Goal: Task Accomplishment & Management: Complete application form

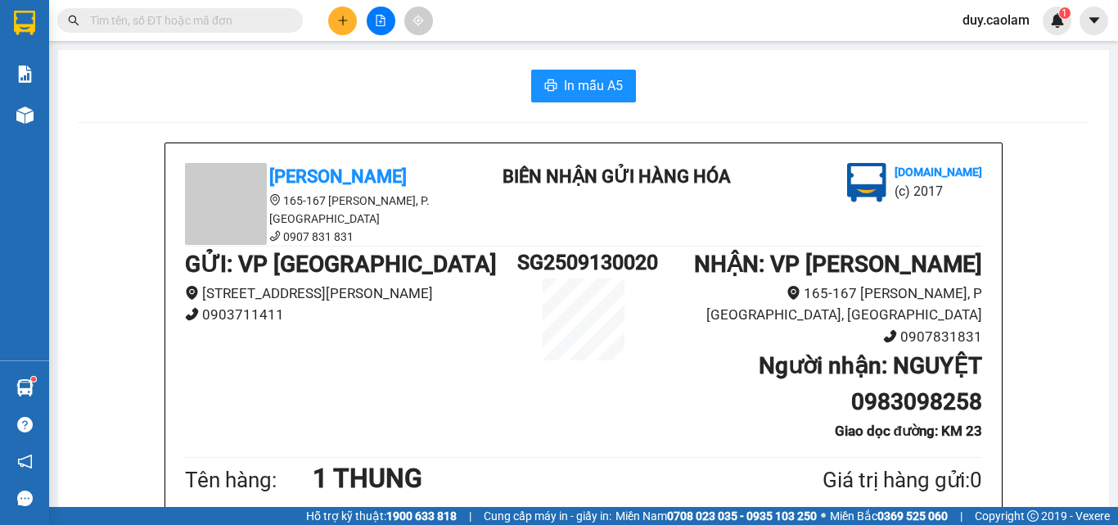
click at [346, 16] on icon "plus" at bounding box center [342, 20] width 11 height 11
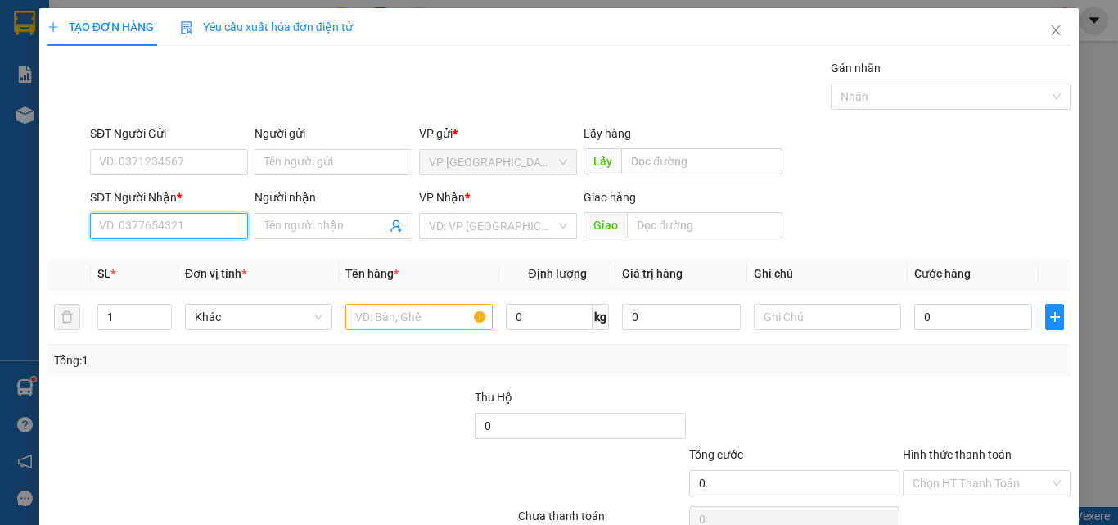
click at [132, 222] on input "SĐT Người Nhận *" at bounding box center [169, 226] width 158 height 26
type input "0"
click at [198, 265] on div "0919370611 - PHÁT" at bounding box center [167, 259] width 137 height 18
type input "0919370611"
type input "PHÁT"
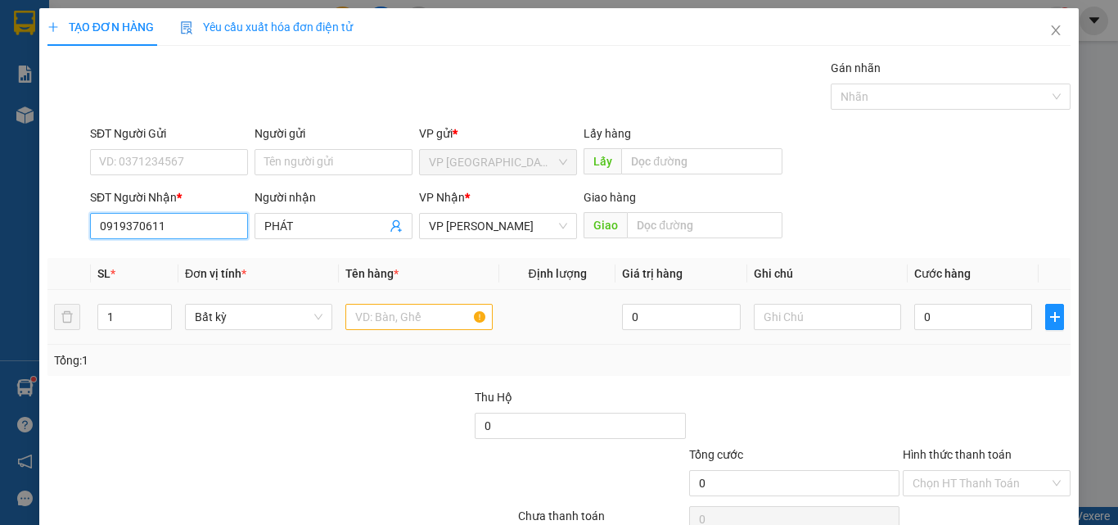
type input "0919370611"
click at [426, 313] on input "text" at bounding box center [418, 317] width 147 height 26
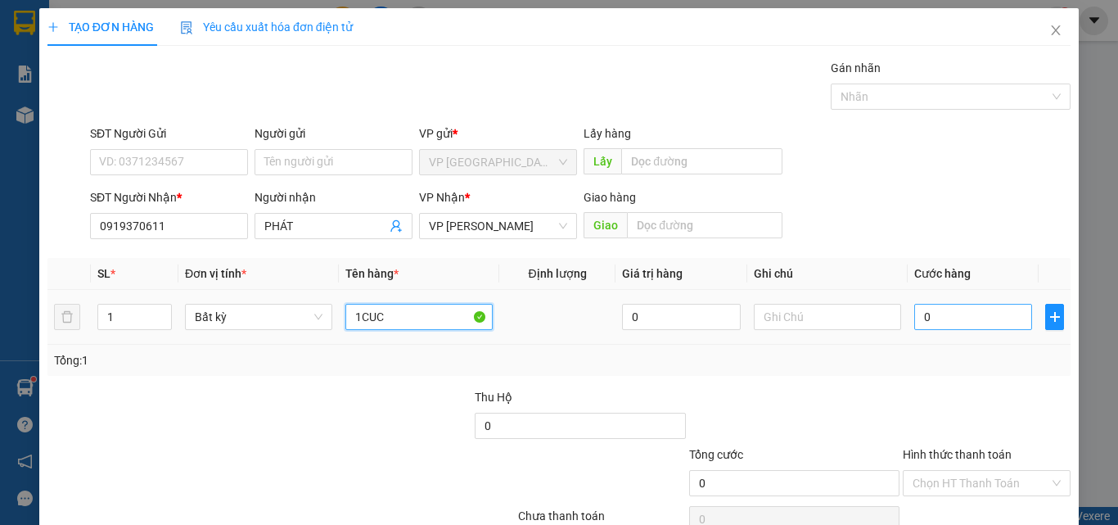
type input "1CUC"
click at [984, 322] on input "0" at bounding box center [973, 317] width 118 height 26
type input "2"
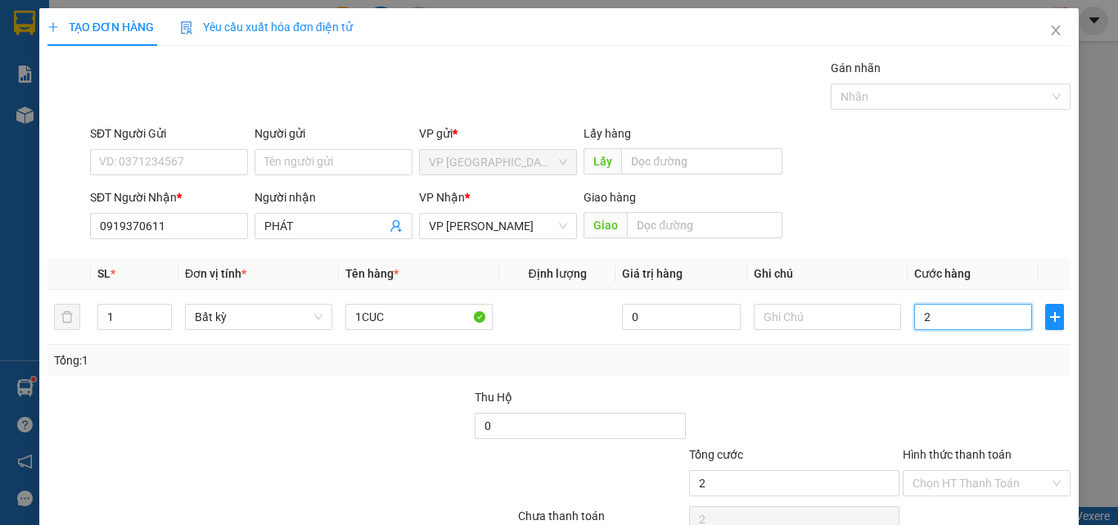
type input "0"
type input "03"
type input "3"
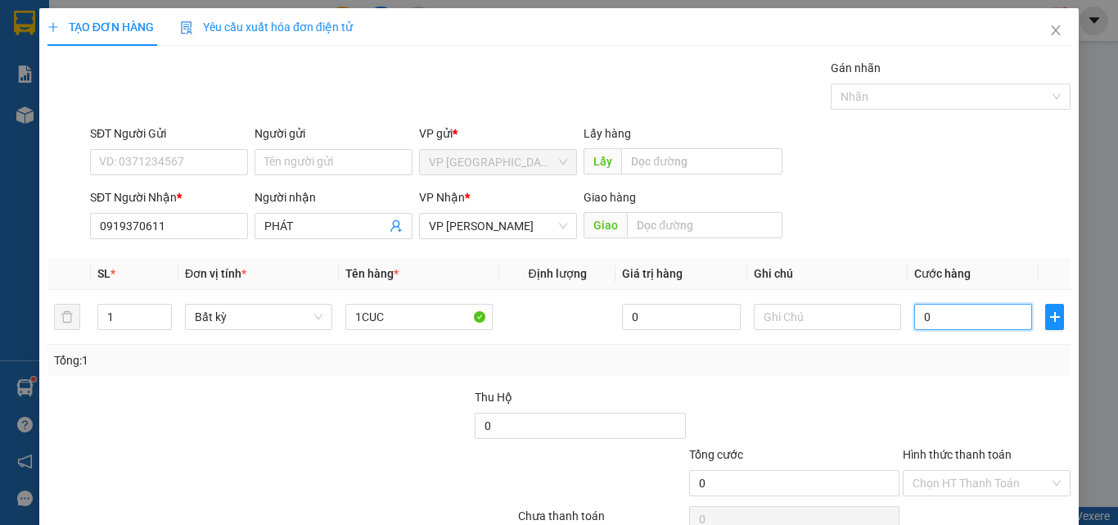
type input "3"
type input "030"
type input "30"
type input "0.300"
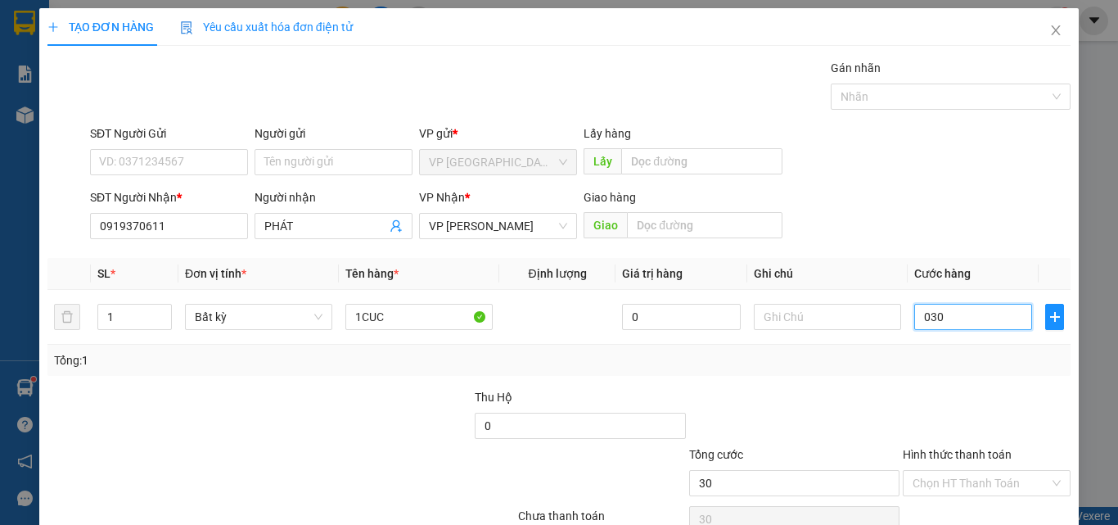
type input "300"
type input "03.000"
type input "3.000"
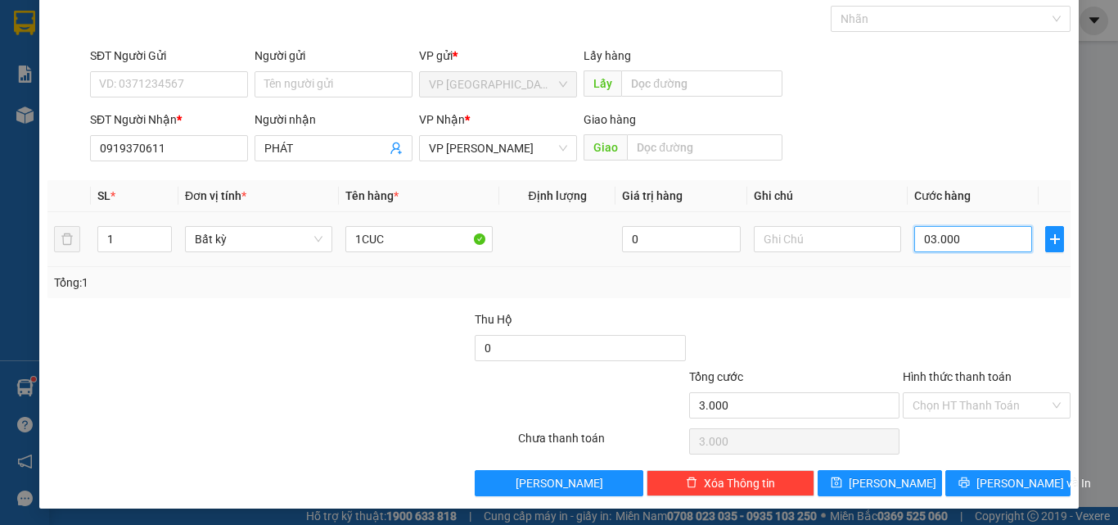
scroll to position [81, 0]
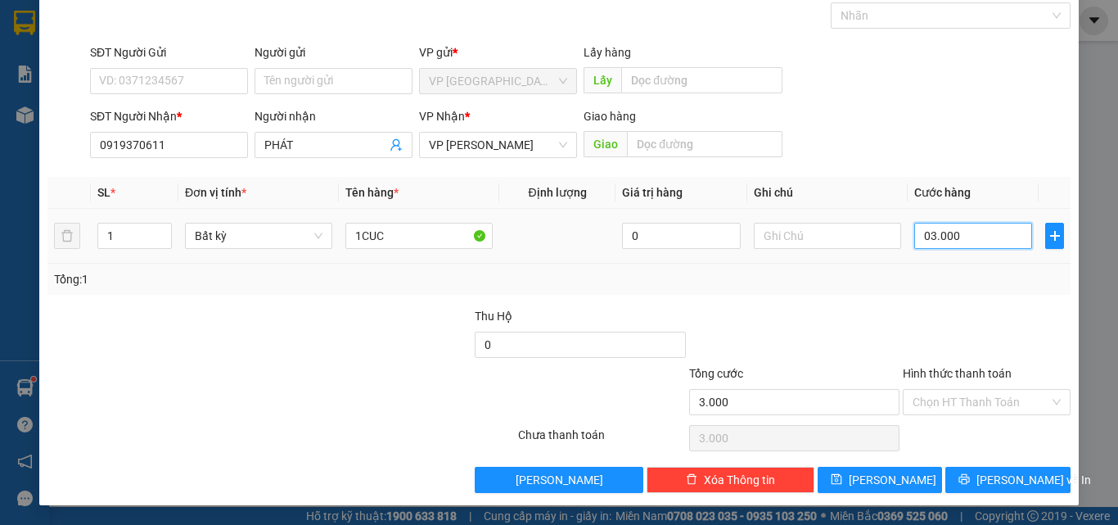
type input "030.000"
type input "30.000"
click at [998, 476] on span "[PERSON_NAME] và In" at bounding box center [1033, 480] width 115 height 18
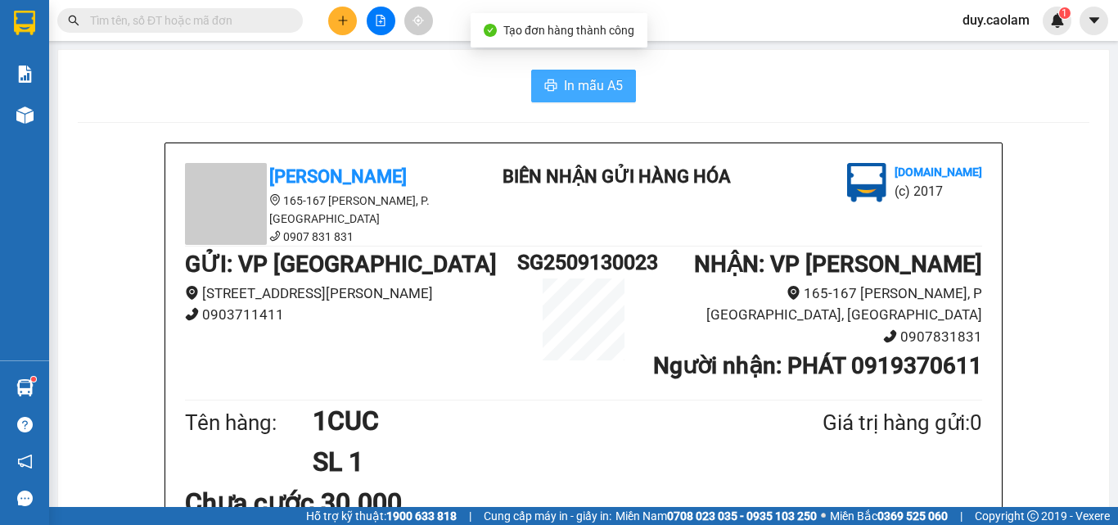
click at [605, 88] on span "In mẫu A5" at bounding box center [593, 85] width 59 height 20
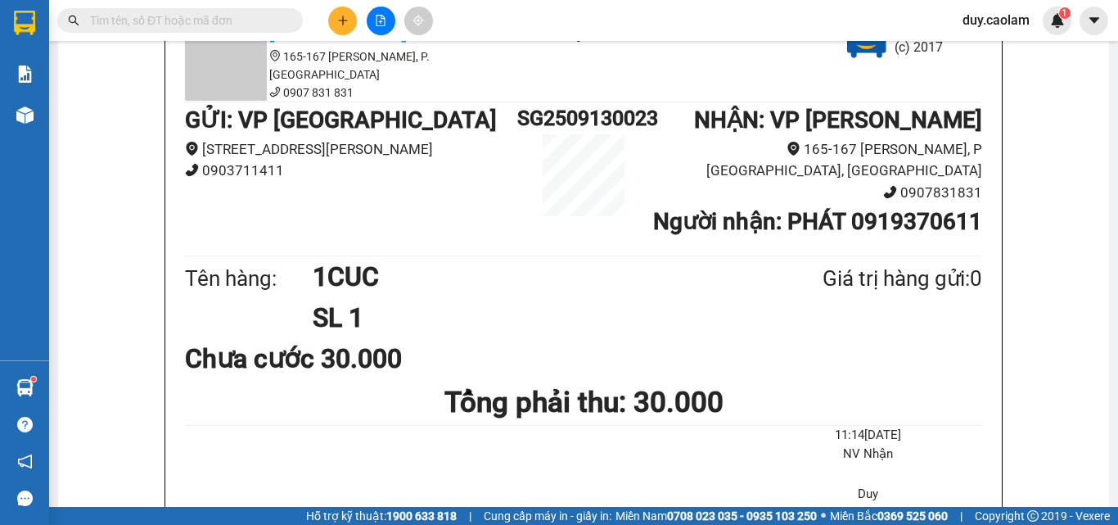
scroll to position [82, 0]
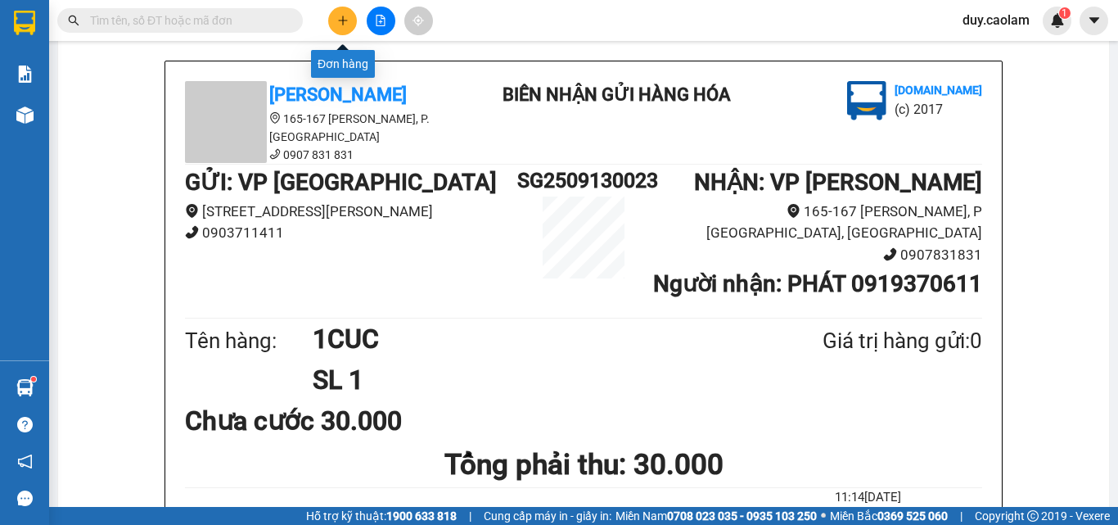
click at [349, 16] on button at bounding box center [342, 21] width 29 height 29
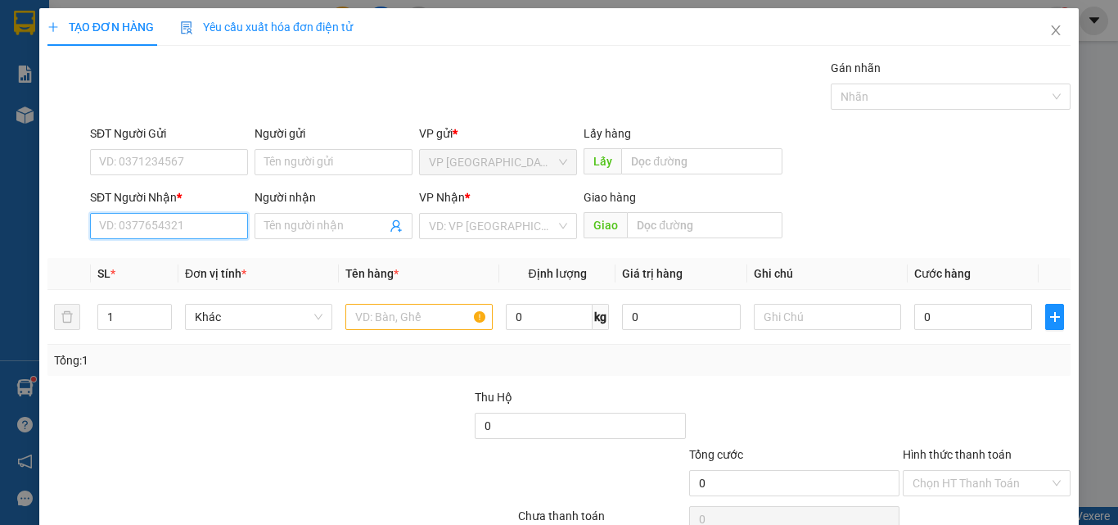
click at [154, 218] on input "SĐT Người Nhận *" at bounding box center [169, 226] width 158 height 26
drag, startPoint x: 149, startPoint y: 230, endPoint x: 160, endPoint y: 229, distance: 11.5
click at [149, 232] on input "1009" at bounding box center [169, 226] width 158 height 26
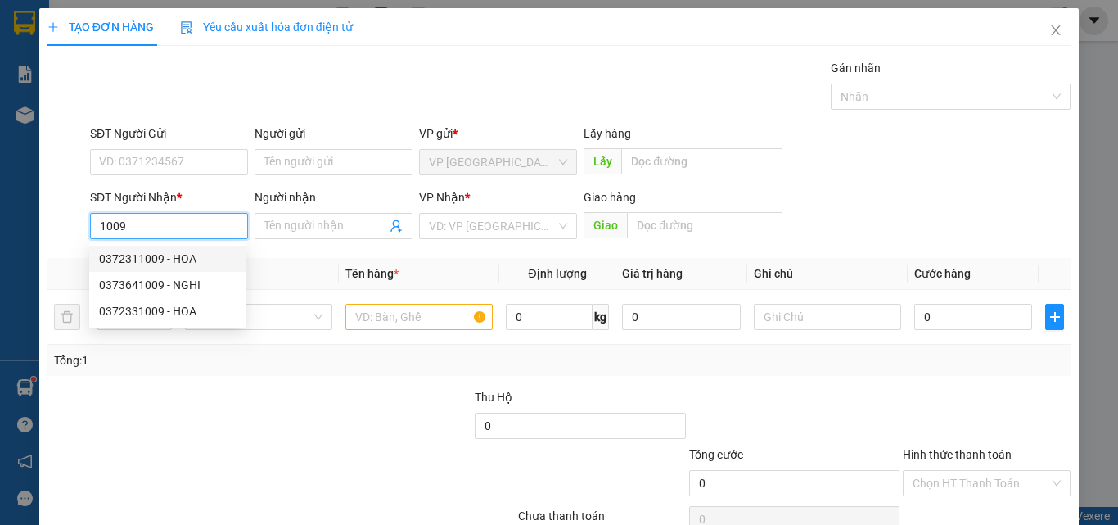
click at [182, 255] on div "0372311009 - HOA" at bounding box center [167, 259] width 137 height 18
type input "0372311009"
type input "HOA"
type input "KM 38"
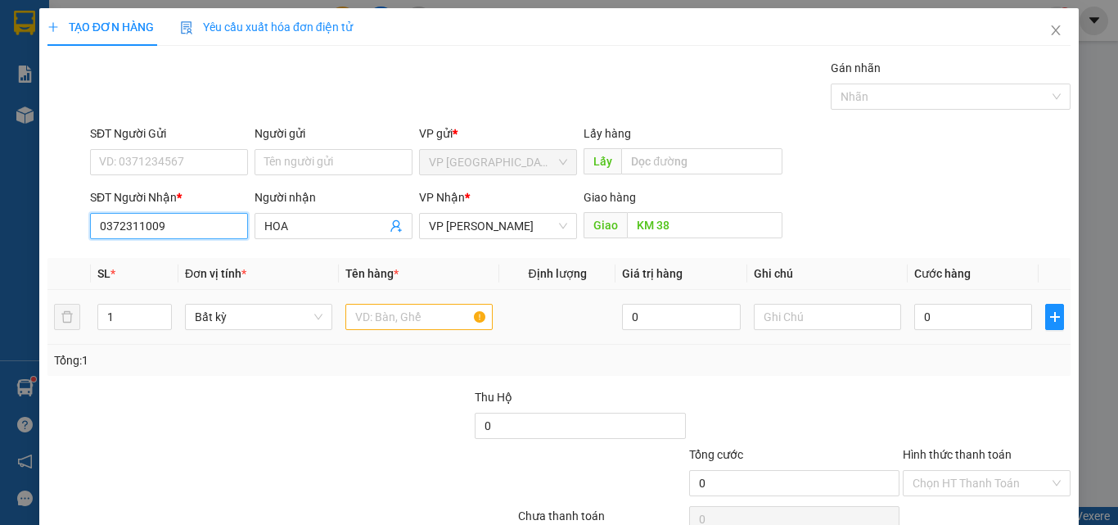
type input "0372311009"
click at [394, 306] on input "text" at bounding box center [418, 317] width 147 height 26
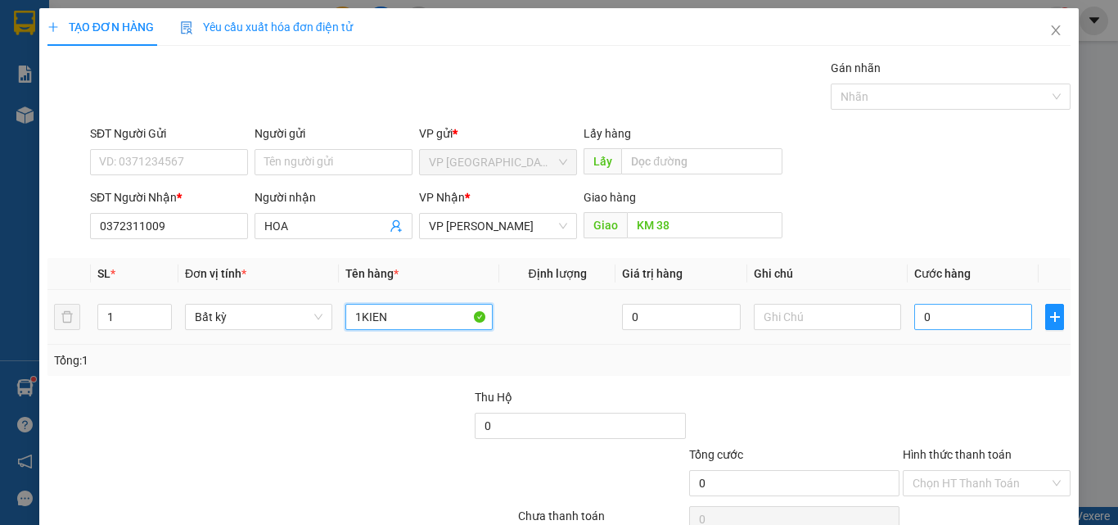
type input "1KIEN"
click at [950, 327] on input "0" at bounding box center [973, 317] width 118 height 26
type input "3"
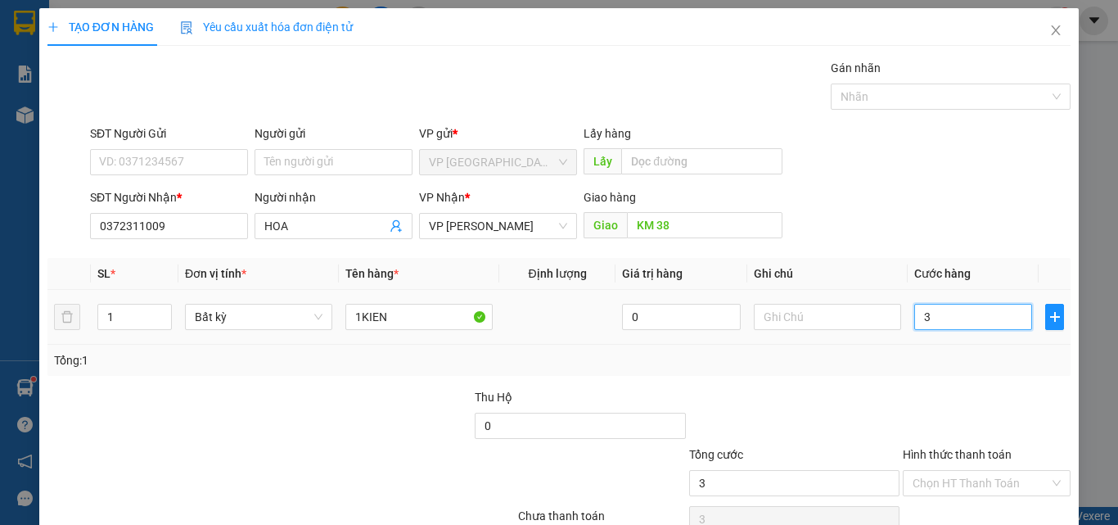
type input "30"
type input "300"
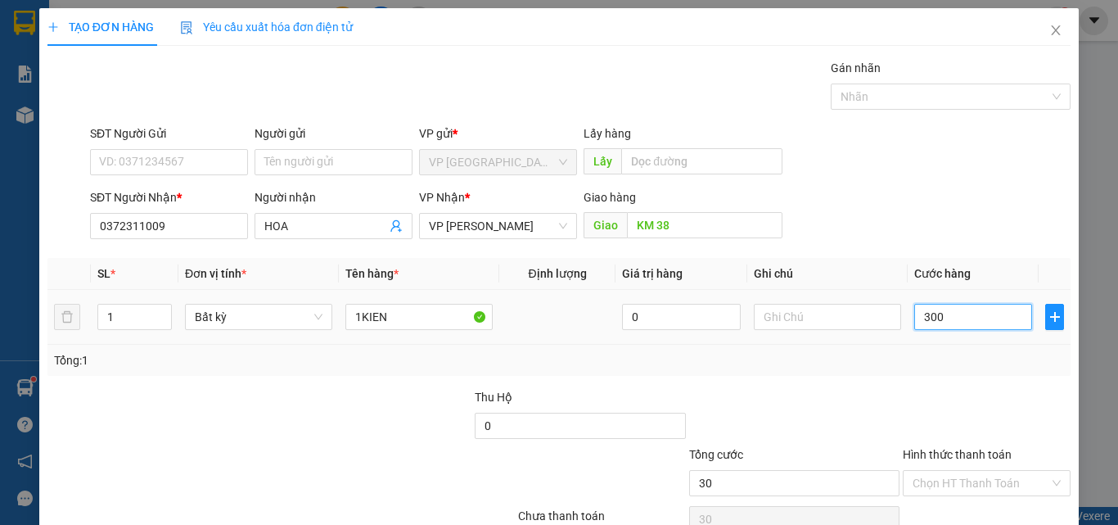
type input "300"
type input "3.000"
type input "30.000"
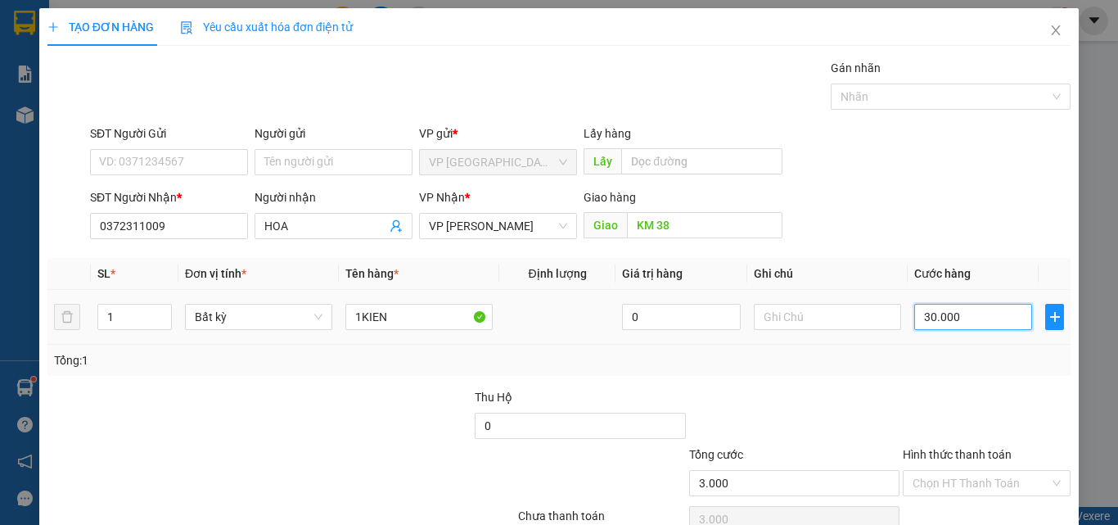
type input "30.000"
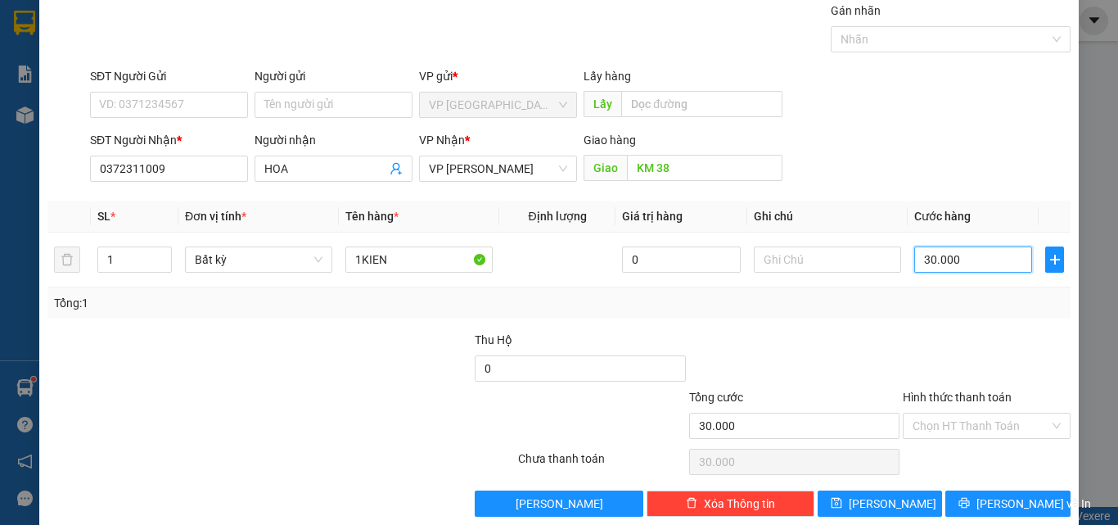
scroll to position [81, 0]
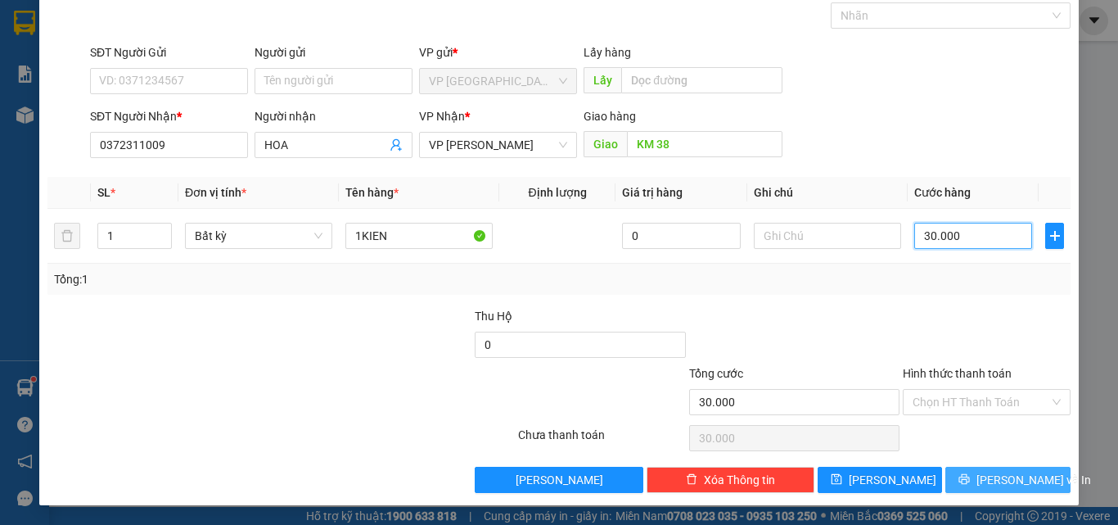
type input "30.000"
click at [980, 478] on button "[PERSON_NAME] và In" at bounding box center [1007, 480] width 125 height 26
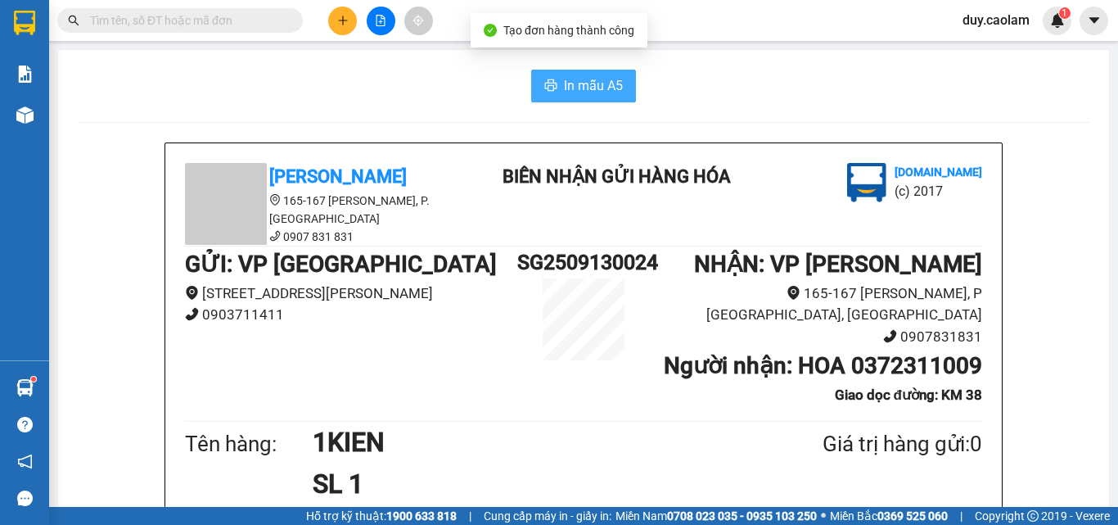
click at [557, 76] on button "In mẫu A5" at bounding box center [583, 86] width 105 height 33
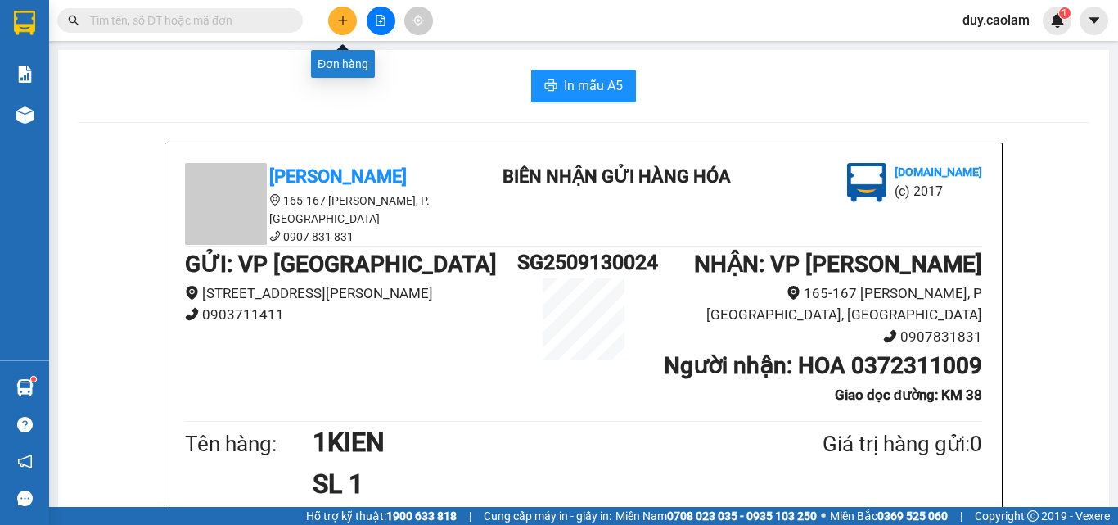
click at [335, 27] on button at bounding box center [342, 21] width 29 height 29
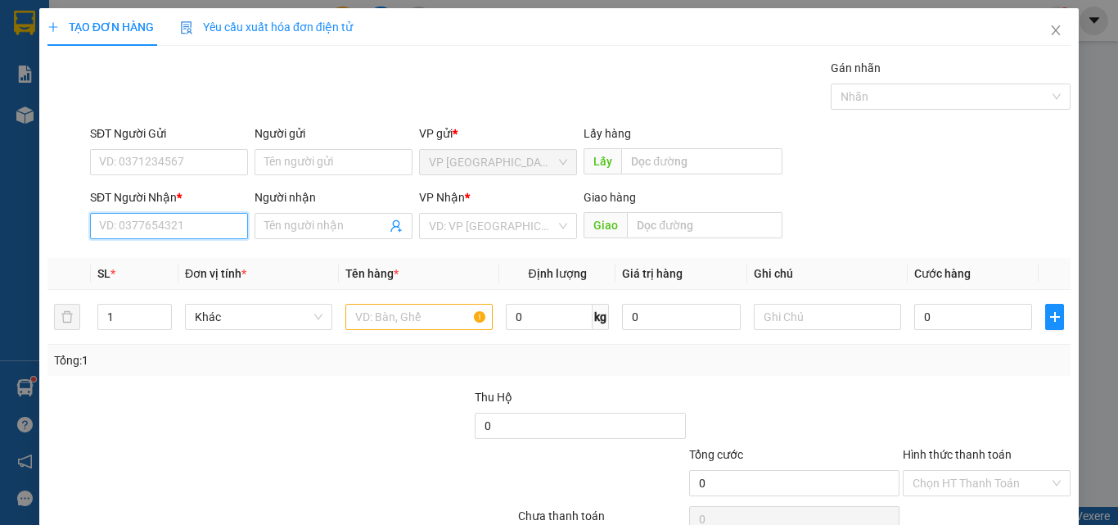
click at [165, 228] on input "SĐT Người Nhận *" at bounding box center [169, 226] width 158 height 26
click at [196, 216] on input "707" at bounding box center [169, 226] width 158 height 26
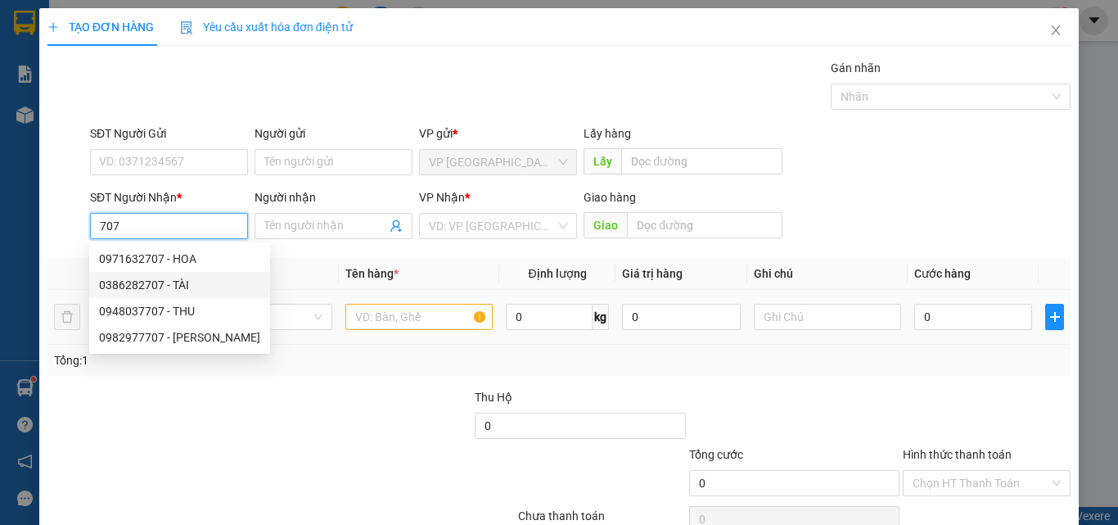
drag, startPoint x: 151, startPoint y: 290, endPoint x: 183, endPoint y: 292, distance: 32.8
click at [152, 290] on div "0386282707 - TÀI" at bounding box center [179, 285] width 161 height 18
type input "0386282707"
type input "TÀI"
type input "KM 37"
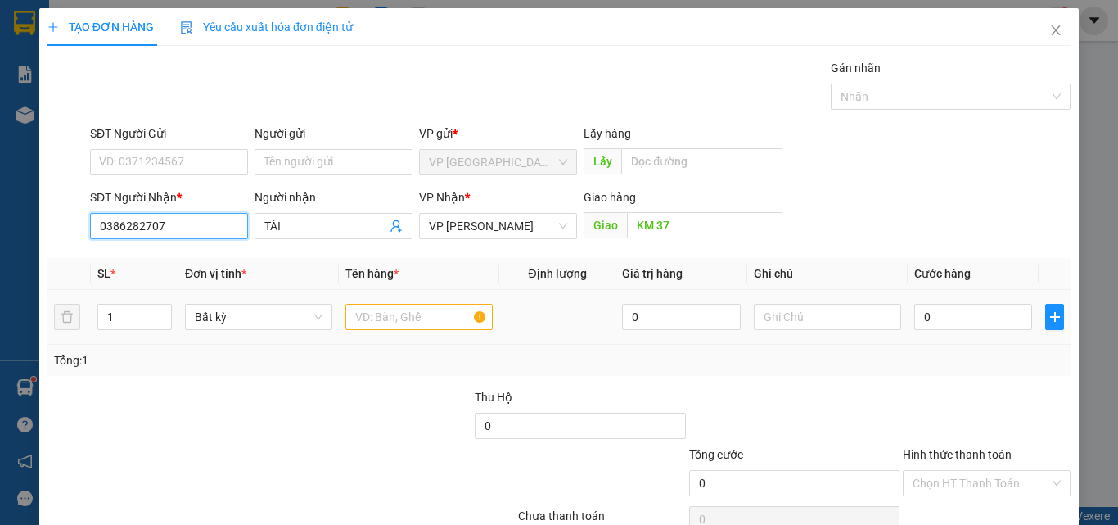
type input "0386282707"
click at [446, 315] on input "text" at bounding box center [418, 317] width 147 height 26
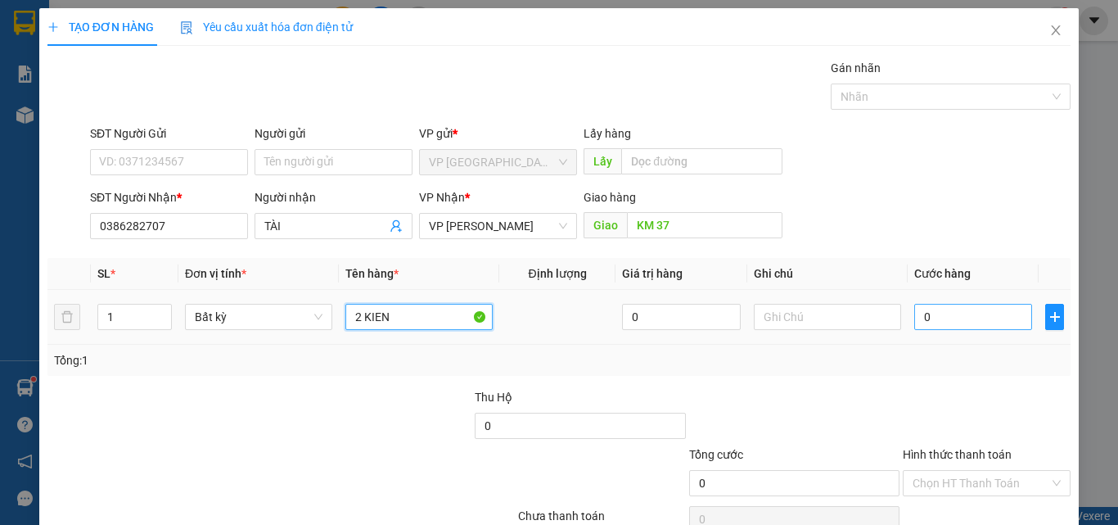
type input "2 KIEN"
click at [955, 318] on input "0" at bounding box center [973, 317] width 118 height 26
type input "8"
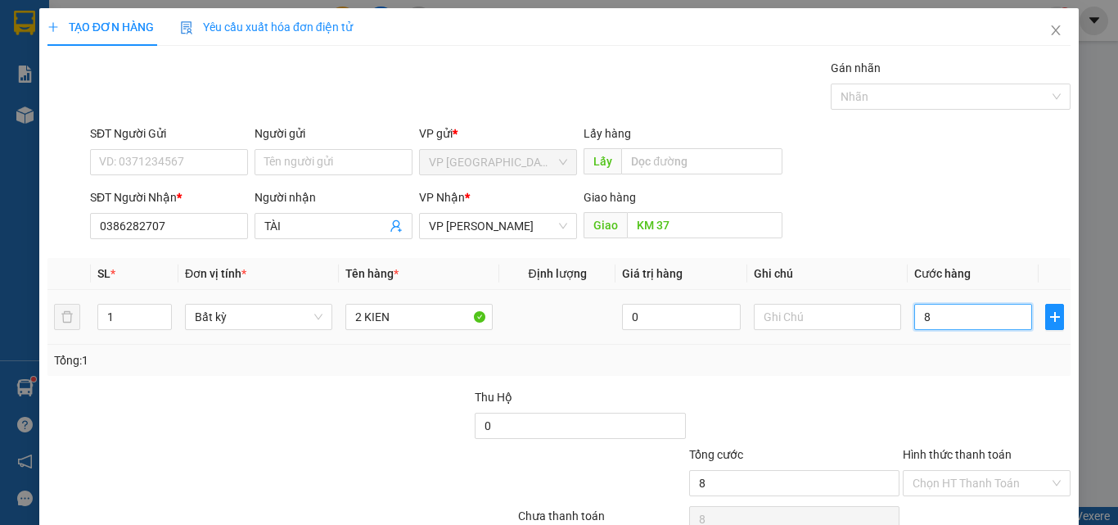
type input "80"
type input "800"
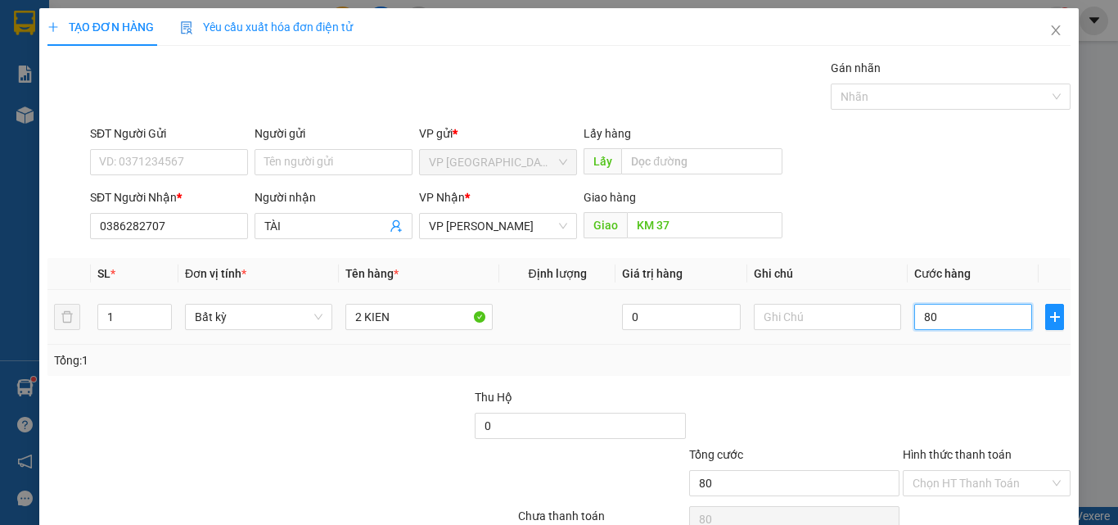
type input "800"
type input "8.000"
type input "80.000"
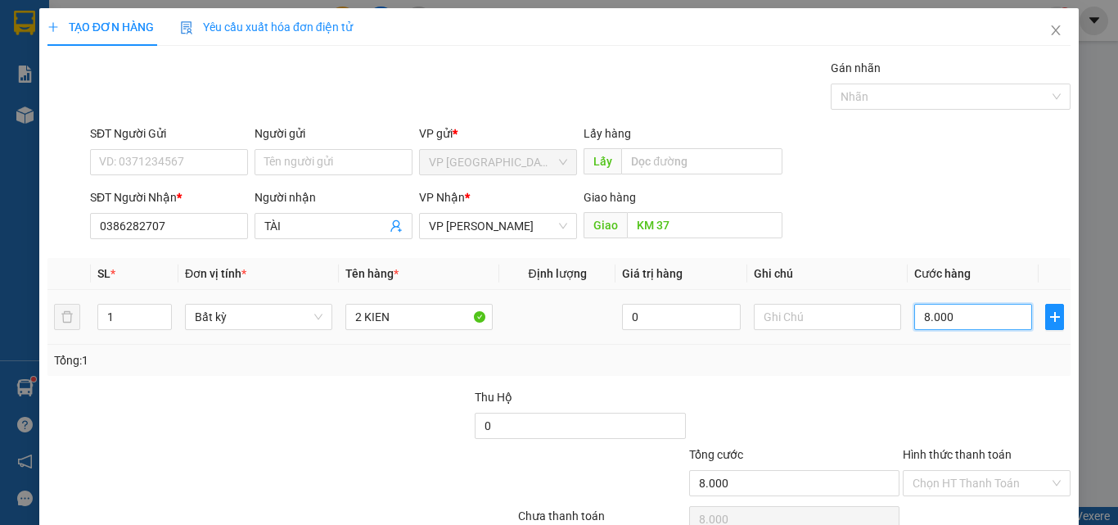
type input "80.000"
type input "800.000"
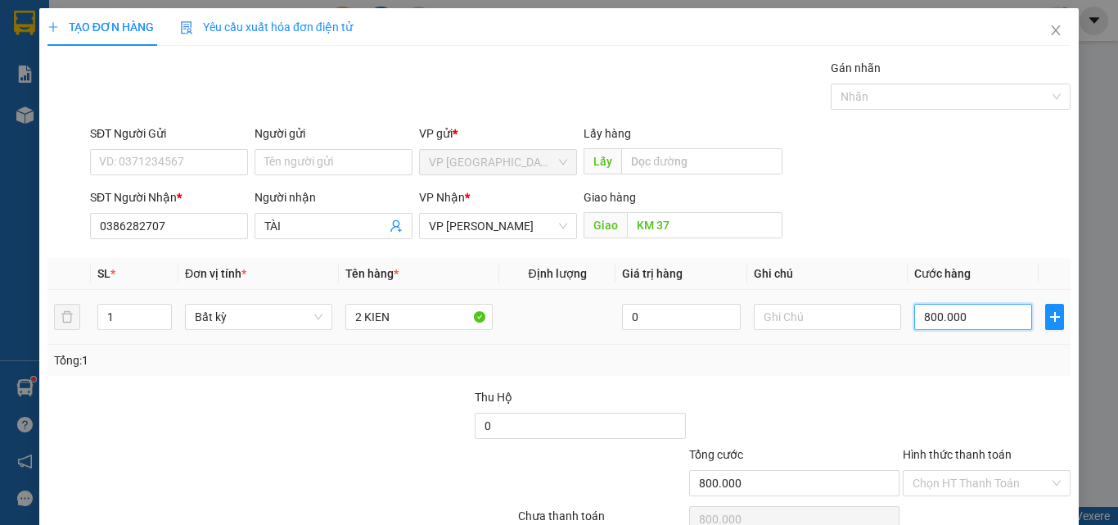
scroll to position [81, 0]
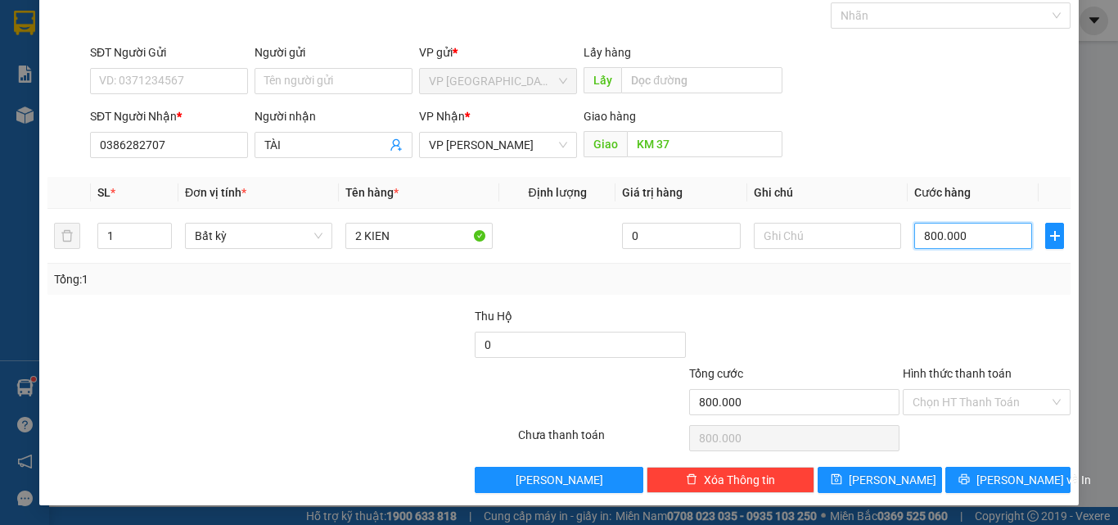
type input "80.000"
click at [980, 471] on button "[PERSON_NAME] và In" at bounding box center [1007, 480] width 125 height 26
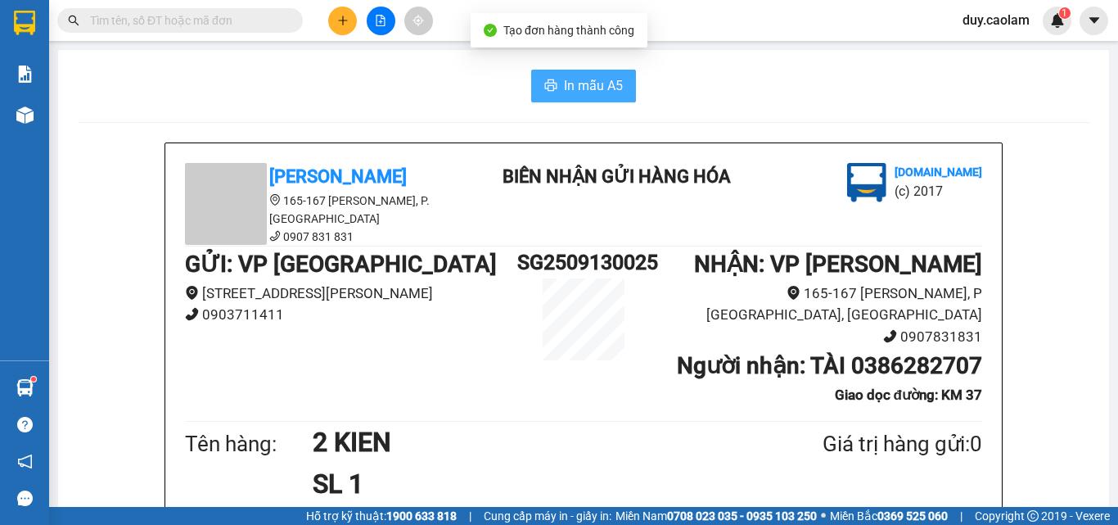
drag, startPoint x: 565, startPoint y: 75, endPoint x: 746, endPoint y: 134, distance: 191.0
click at [566, 77] on span "In mẫu A5" at bounding box center [593, 85] width 59 height 20
